Goal: Information Seeking & Learning: Understand process/instructions

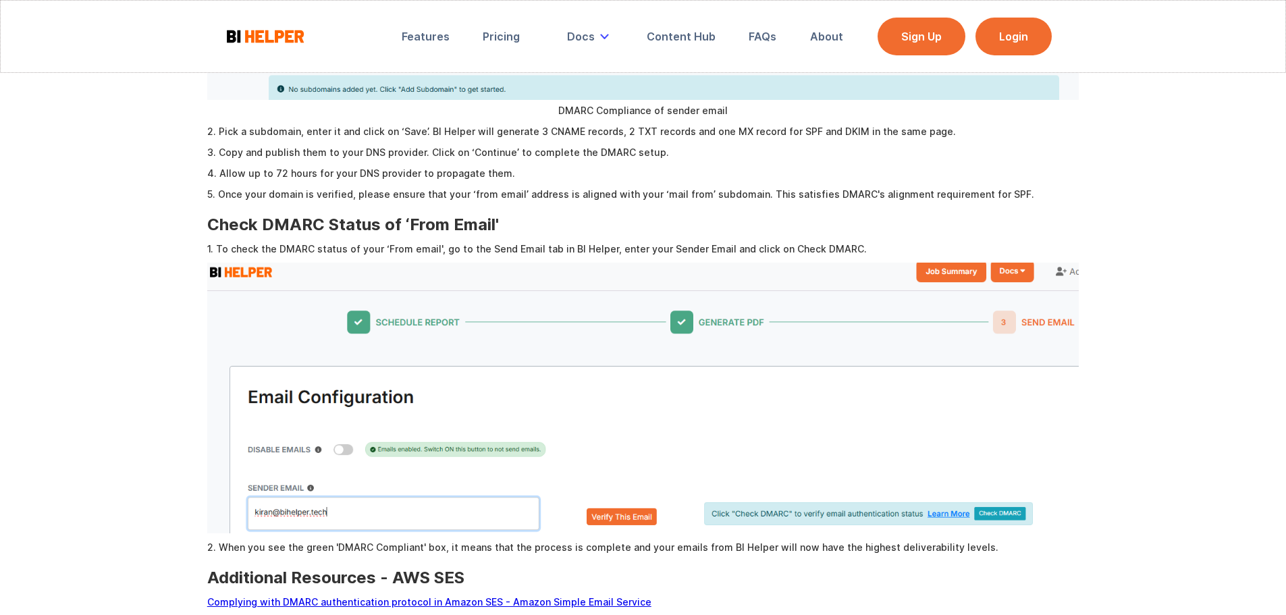
scroll to position [1215, 0]
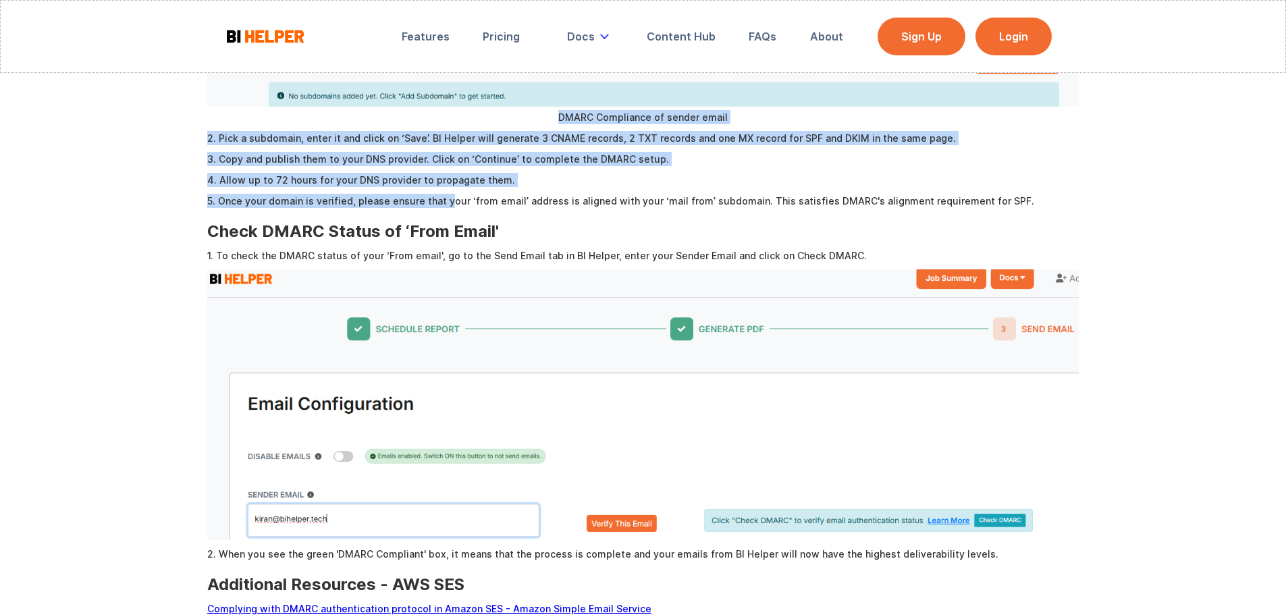
drag, startPoint x: 443, startPoint y: 192, endPoint x: 182, endPoint y: 104, distance: 275.8
click at [229, 131] on p "2. Pick a subdomain, enter it and click on ‘Save’. BI Helper will generate 3 CN…" at bounding box center [643, 138] width 872 height 14
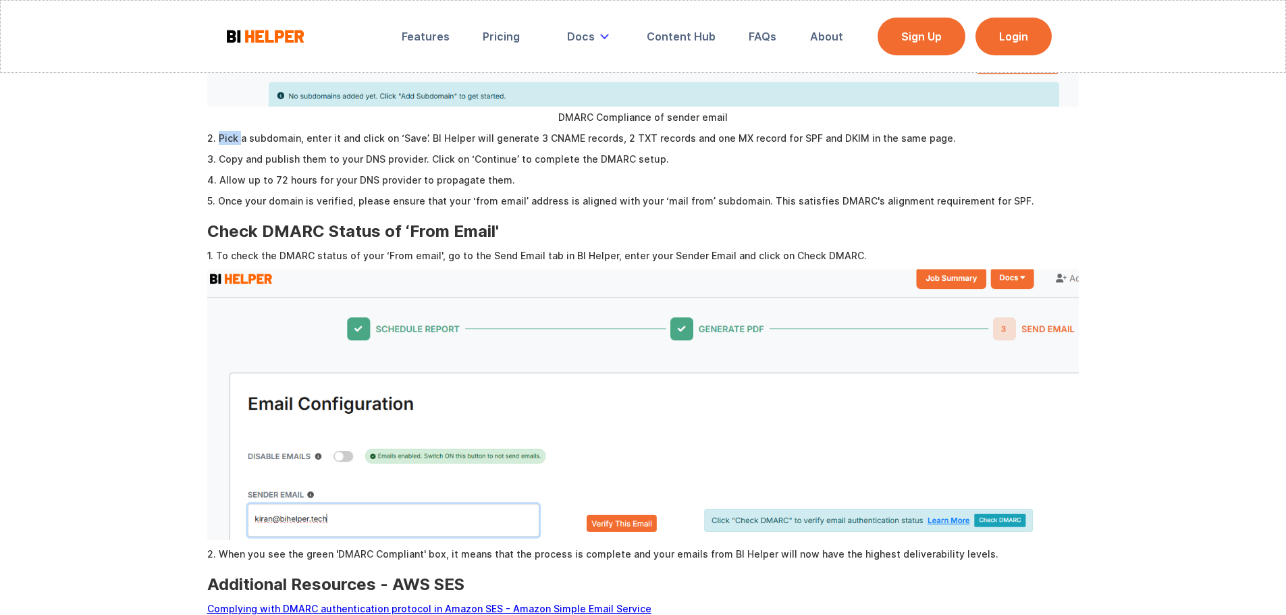
click at [229, 131] on p "2. Pick a subdomain, enter it and click on ‘Save’. BI Helper will generate 3 CN…" at bounding box center [643, 138] width 872 height 14
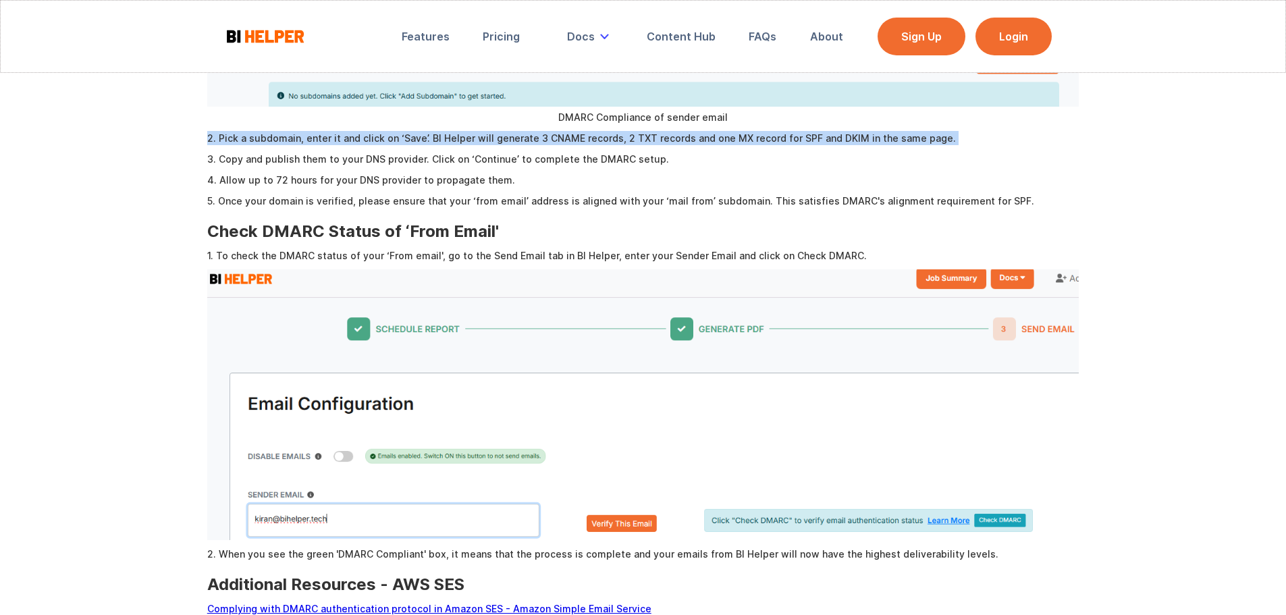
click at [229, 131] on p "2. Pick a subdomain, enter it and click on ‘Save’. BI Helper will generate 3 CN…" at bounding box center [643, 138] width 872 height 14
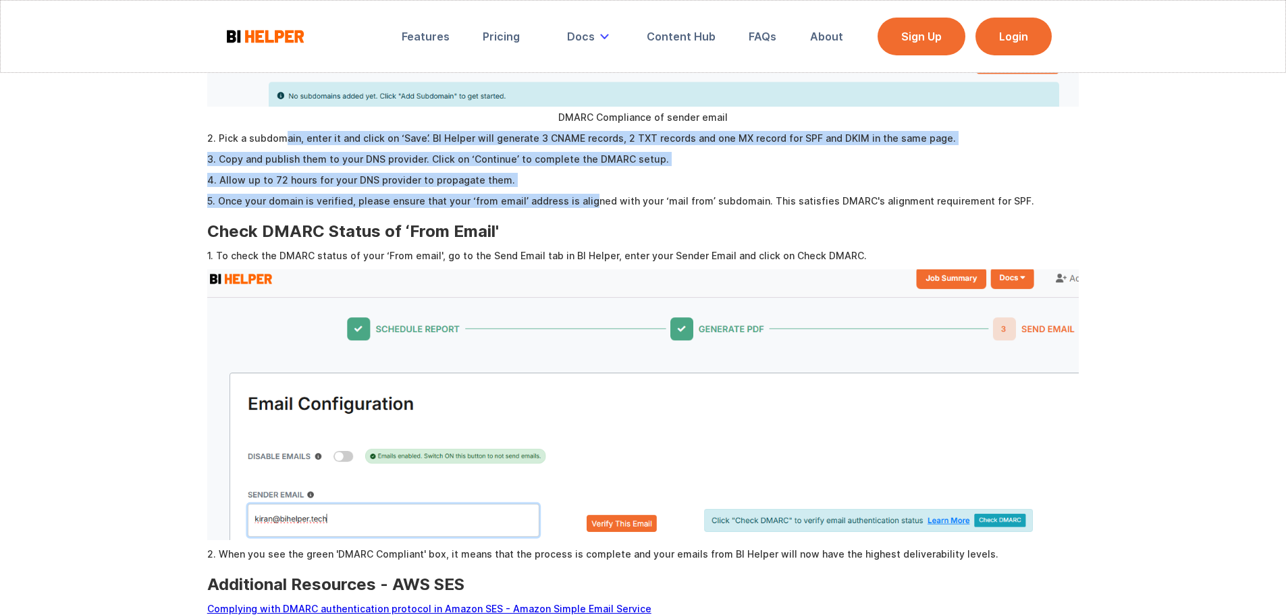
drag, startPoint x: 581, startPoint y: 182, endPoint x: 270, endPoint y: 121, distance: 317.0
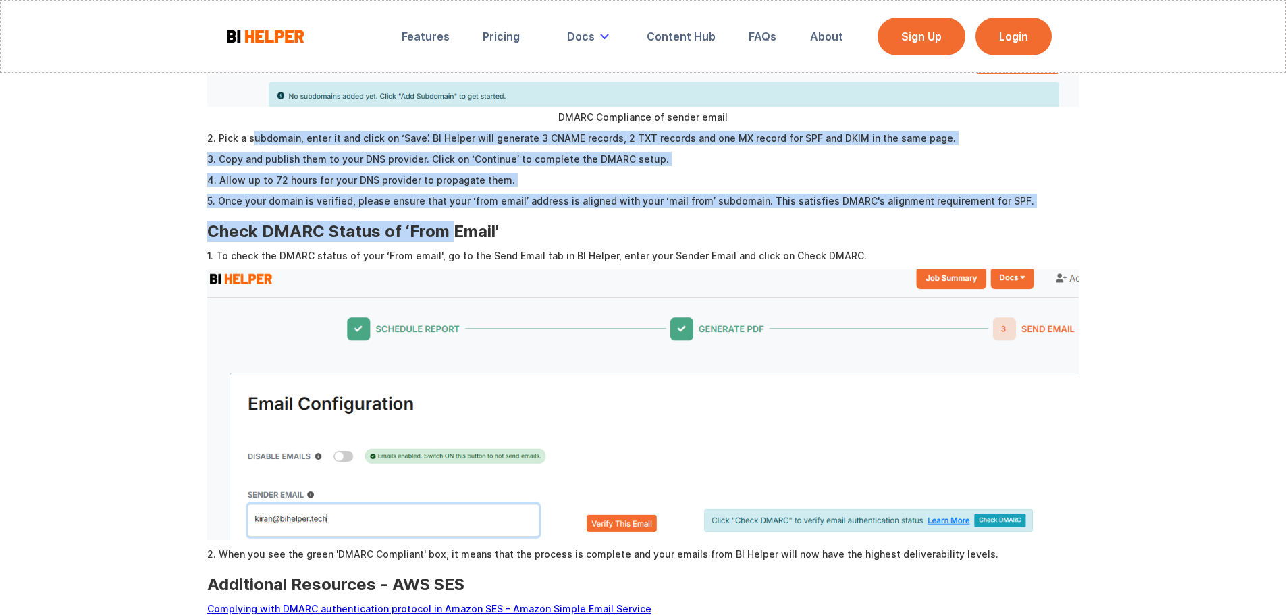
drag, startPoint x: 251, startPoint y: 117, endPoint x: 490, endPoint y: 208, distance: 255.7
click at [522, 194] on p "5. Once your domain is verified, please ensure that your ‘from email’ address i…" at bounding box center [643, 201] width 872 height 14
click at [320, 173] on p "4. Allow up to 72 hours for your DNS provider to propagate them." at bounding box center [643, 180] width 872 height 14
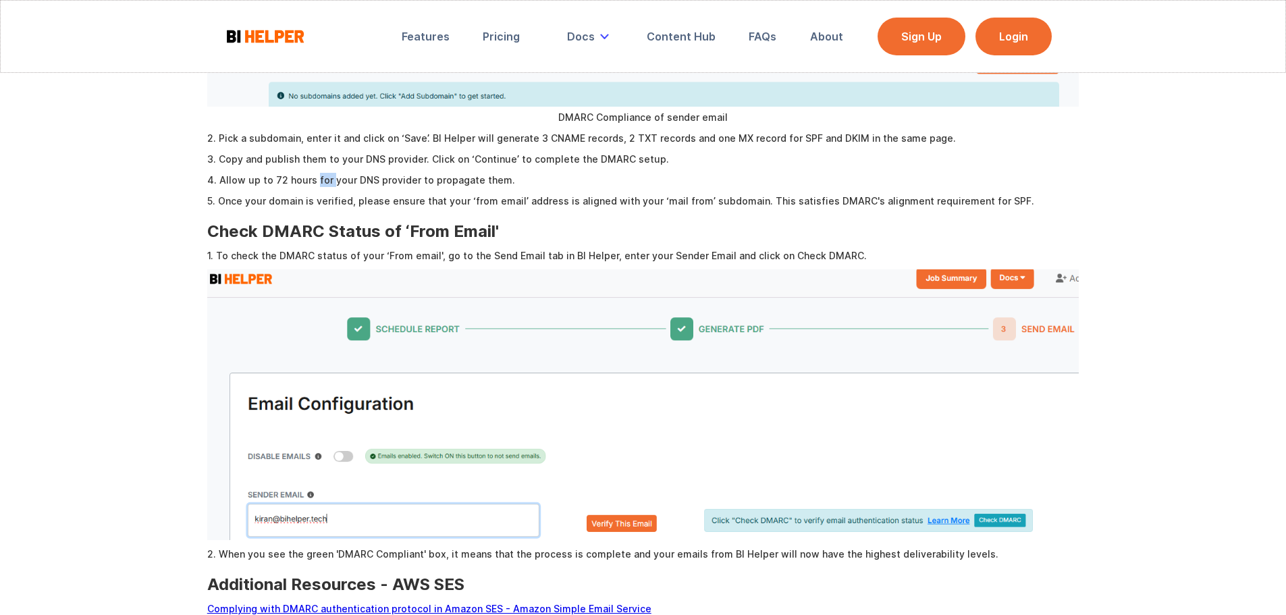
click at [320, 173] on p "4. Allow up to 72 hours for your DNS provider to propagate them." at bounding box center [643, 180] width 872 height 14
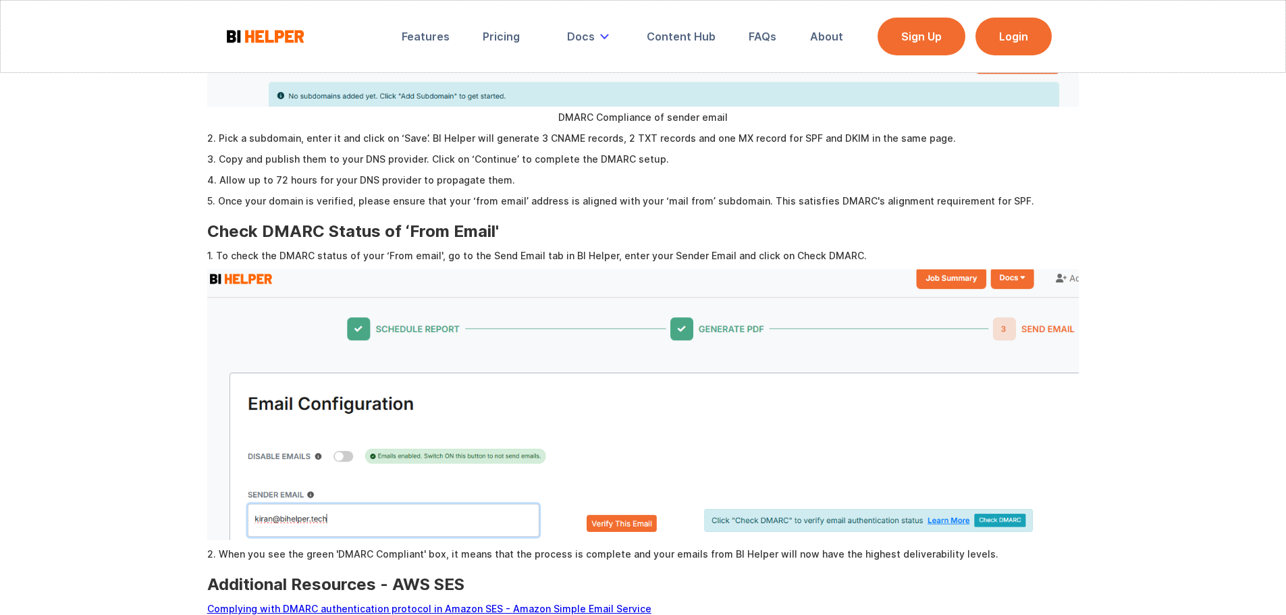
click at [423, 152] on p "3. Copy and publish them to your DNS provider. Click on ‘Continue’ to complete …" at bounding box center [643, 159] width 872 height 14
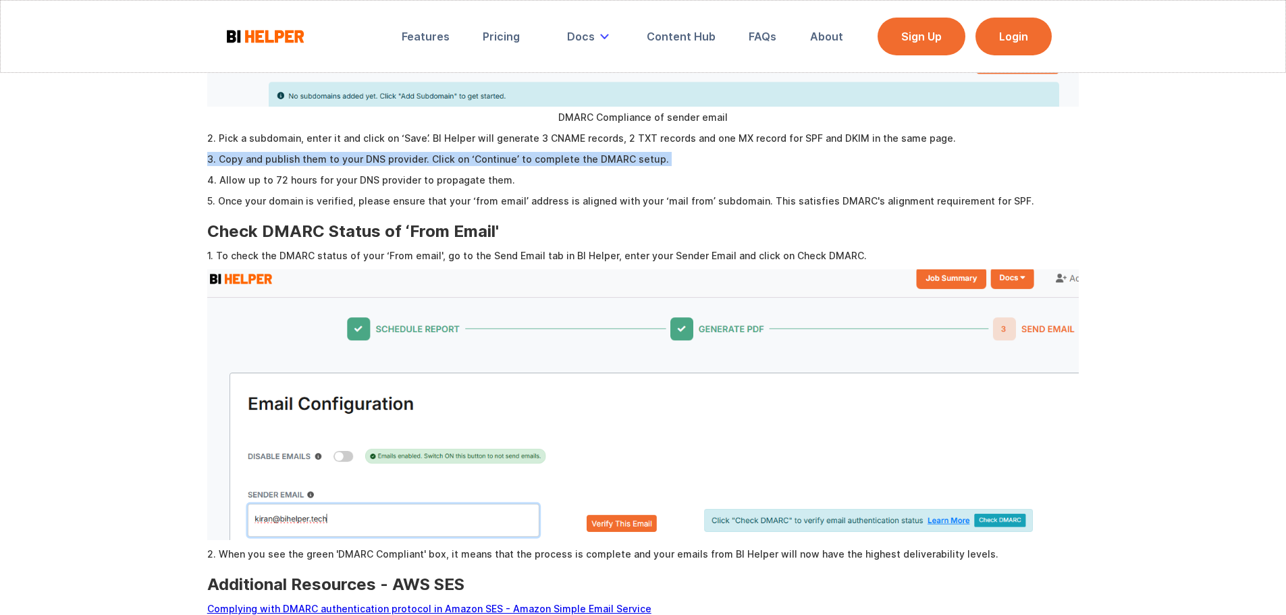
click at [423, 152] on p "3. Copy and publish them to your DNS provider. Click on ‘Continue’ to complete …" at bounding box center [643, 159] width 872 height 14
